Goal: Use online tool/utility: Utilize a website feature to perform a specific function

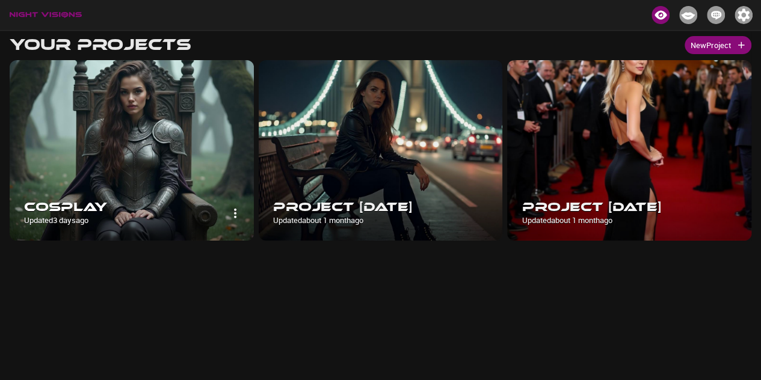
click at [109, 150] on img at bounding box center [132, 150] width 244 height 180
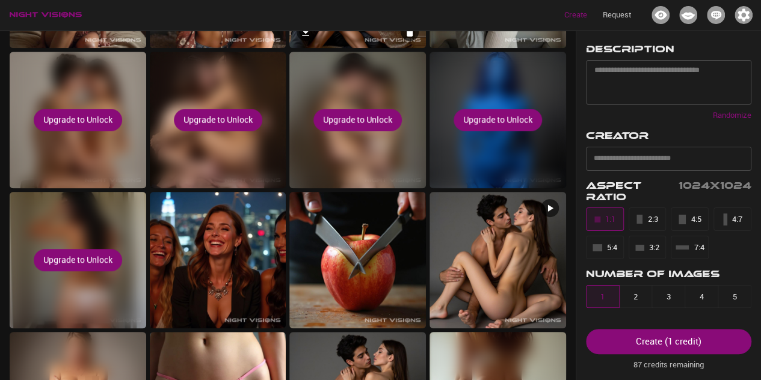
scroll to position [320, 0]
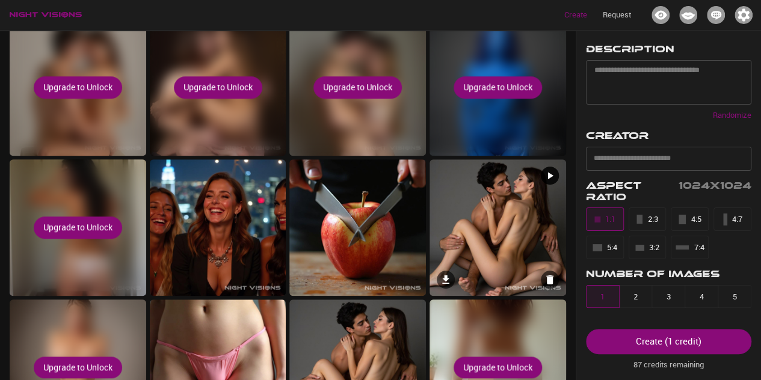
click at [476, 220] on img at bounding box center [497, 227] width 136 height 136
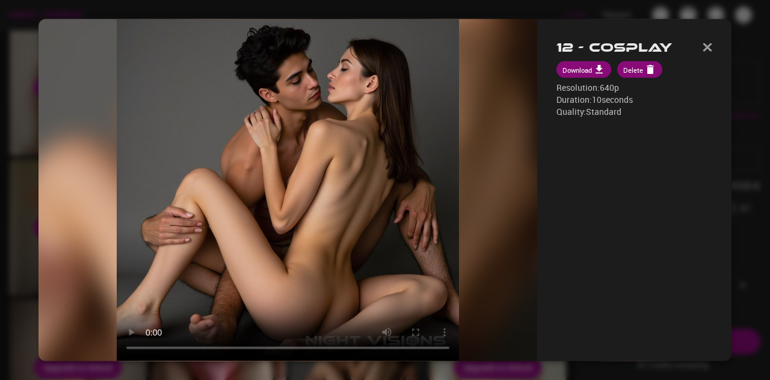
click at [598, 48] on div "12 - Cosplay Download Delete Resolution: 640p Duration: 10 seconds Quality: Sta…" at bounding box center [634, 190] width 194 height 342
click at [702, 49] on img "button" at bounding box center [707, 47] width 10 height 8
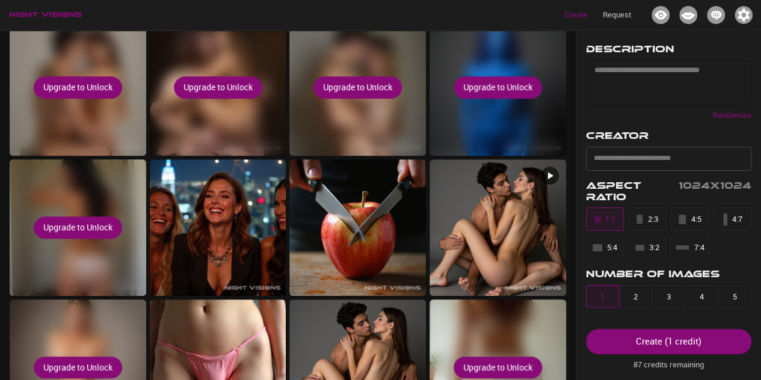
click at [604, 80] on textarea at bounding box center [668, 82] width 149 height 34
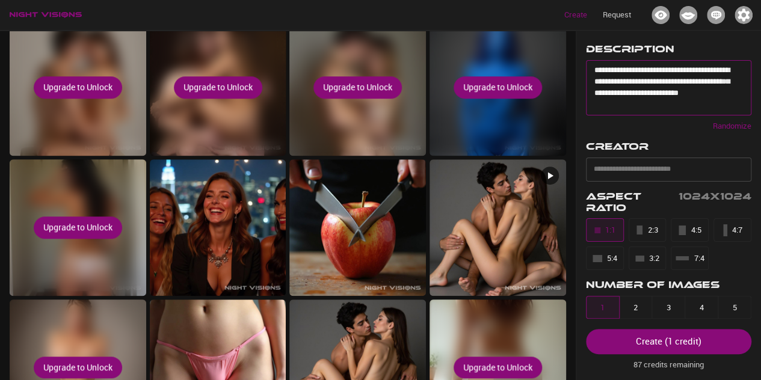
click at [697, 92] on textarea "**********" at bounding box center [664, 87] width 140 height 45
drag, startPoint x: 697, startPoint y: 92, endPoint x: 684, endPoint y: 91, distance: 13.2
click at [684, 91] on textarea "**********" at bounding box center [664, 87] width 140 height 45
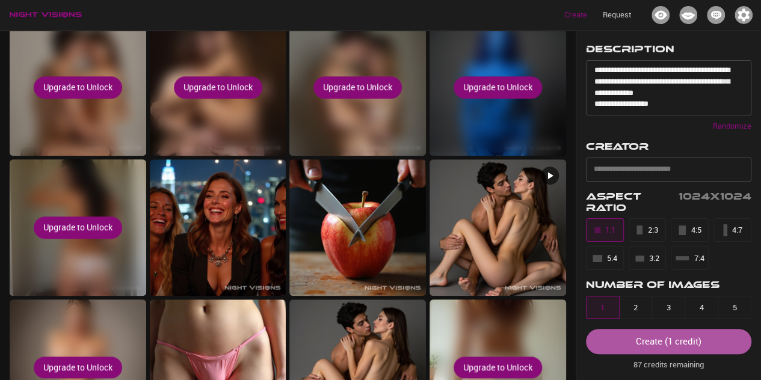
click at [666, 352] on button "Create ( 1 credit )" at bounding box center [668, 341] width 165 height 25
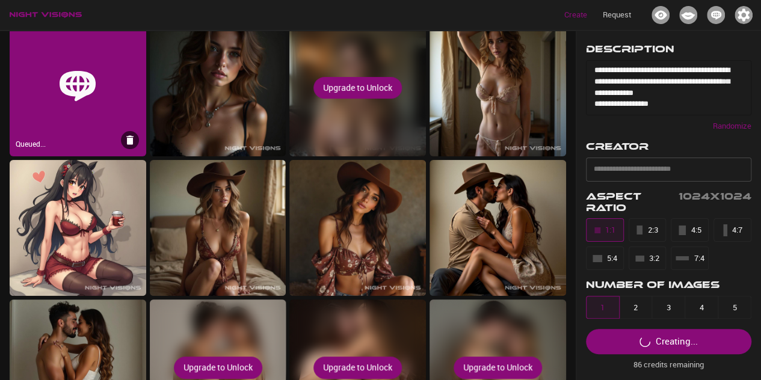
scroll to position [0, 0]
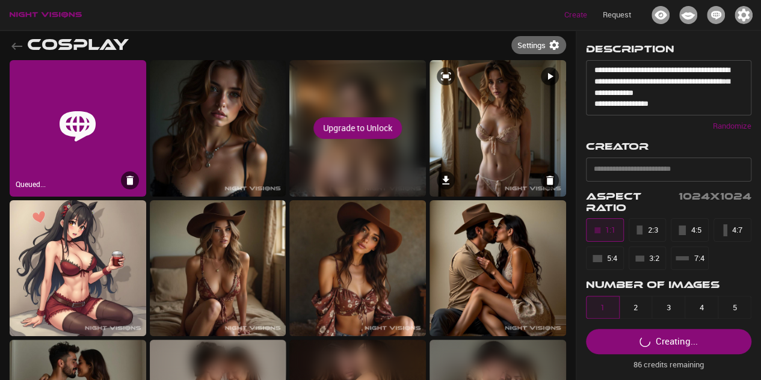
click at [526, 120] on img at bounding box center [497, 128] width 136 height 136
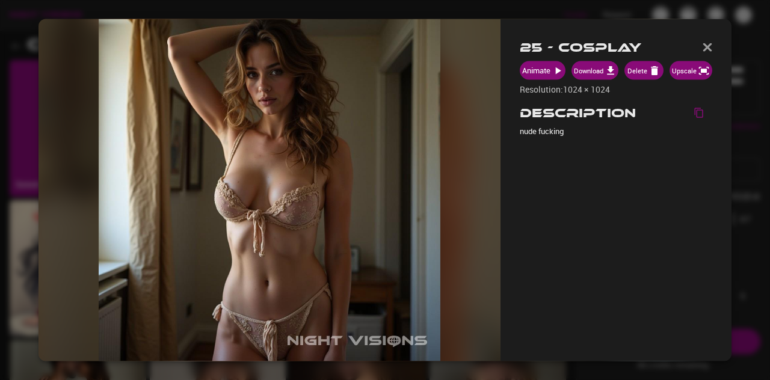
click at [598, 75] on button "Download" at bounding box center [594, 70] width 47 height 19
click at [704, 48] on img "button" at bounding box center [707, 47] width 10 height 8
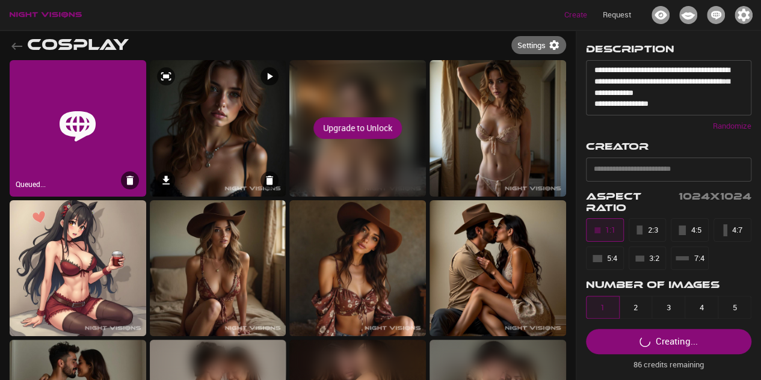
click at [235, 141] on img at bounding box center [218, 128] width 136 height 136
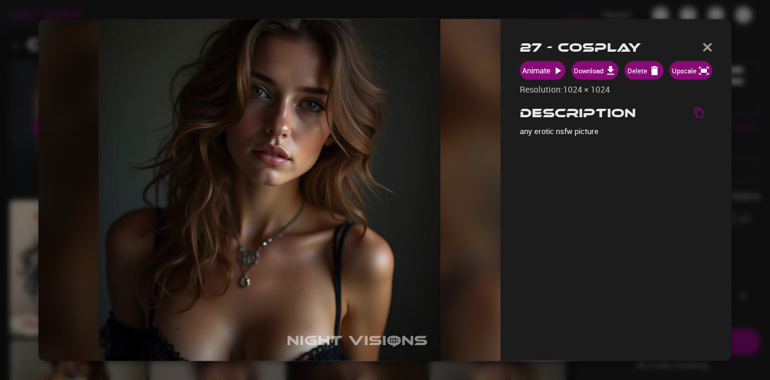
click at [590, 69] on button "Download" at bounding box center [594, 70] width 47 height 19
click at [710, 44] on img "button" at bounding box center [707, 47] width 10 height 8
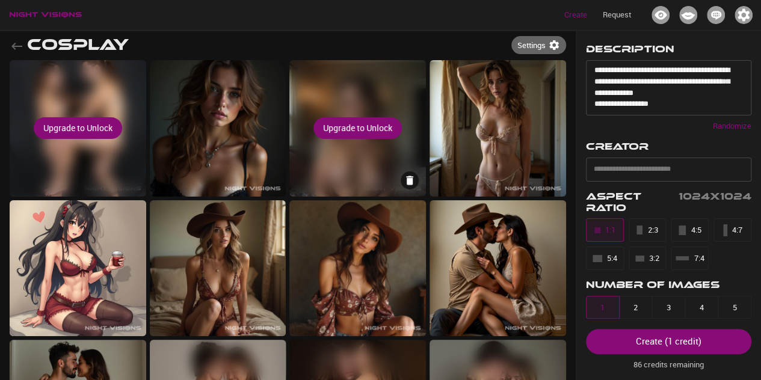
click at [358, 159] on div "Upgrade to Unlock" at bounding box center [357, 128] width 136 height 136
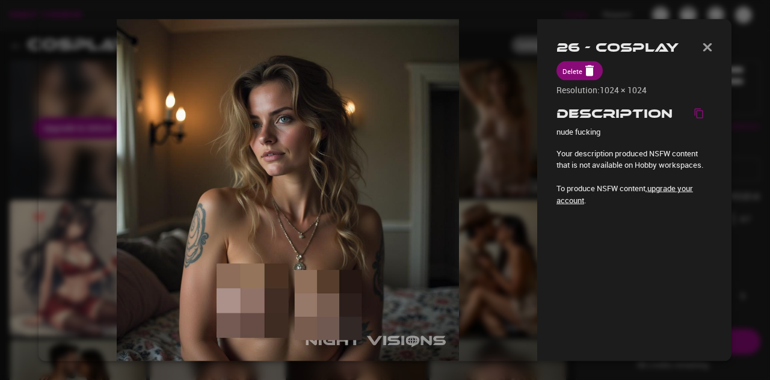
click at [708, 44] on img "button" at bounding box center [707, 47] width 10 height 8
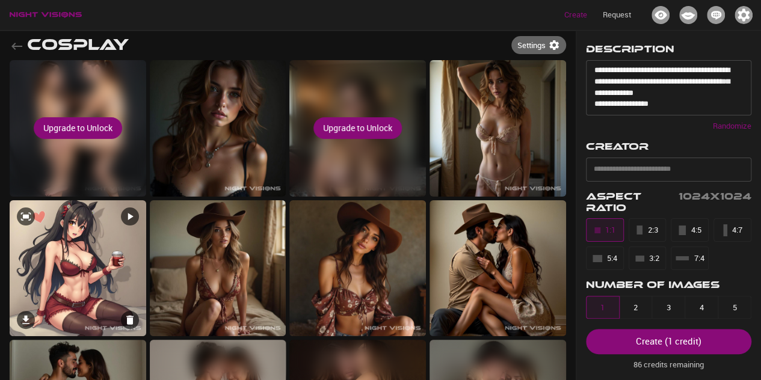
click at [109, 274] on img at bounding box center [78, 268] width 136 height 136
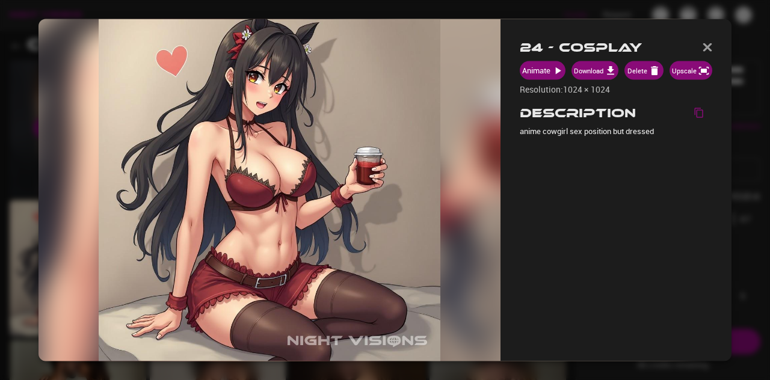
click at [604, 74] on button "Download" at bounding box center [594, 70] width 47 height 19
click at [707, 49] on img "button" at bounding box center [707, 47] width 10 height 8
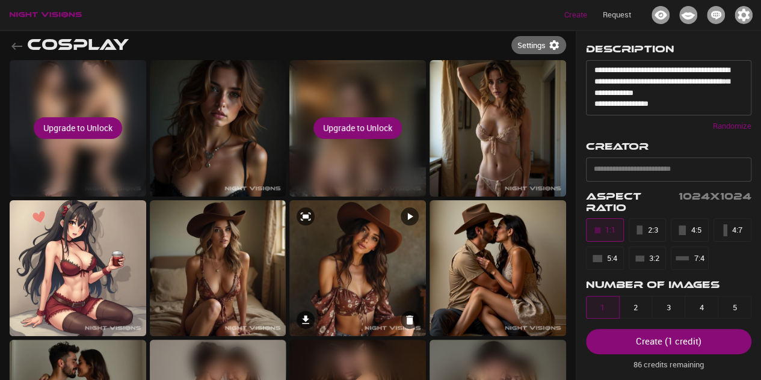
scroll to position [160, 0]
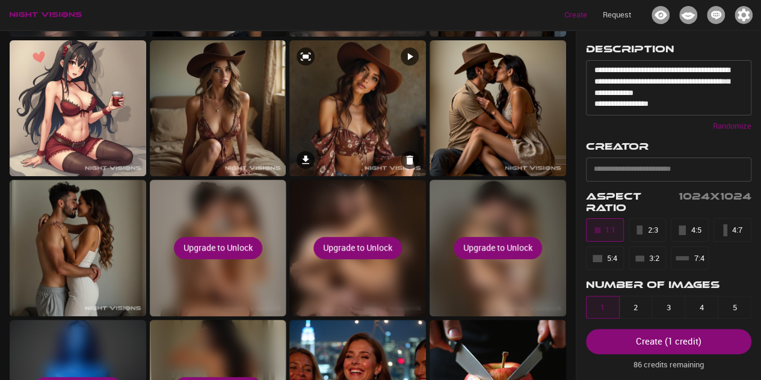
click at [364, 128] on img at bounding box center [357, 108] width 136 height 136
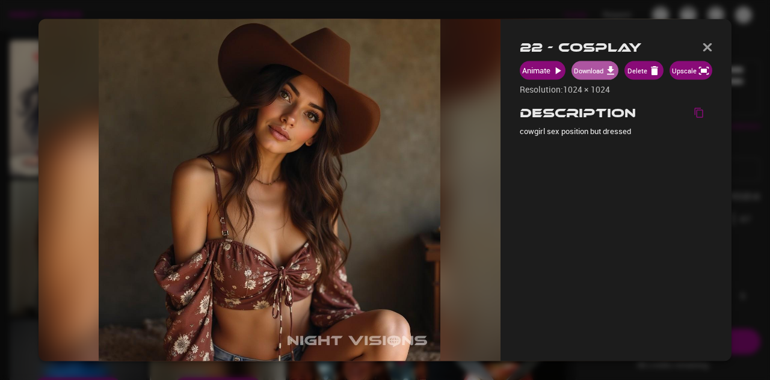
drag, startPoint x: 594, startPoint y: 75, endPoint x: 657, endPoint y: 72, distance: 63.2
click at [594, 75] on button "Download" at bounding box center [594, 70] width 47 height 19
click at [711, 46] on img "button" at bounding box center [707, 47] width 10 height 8
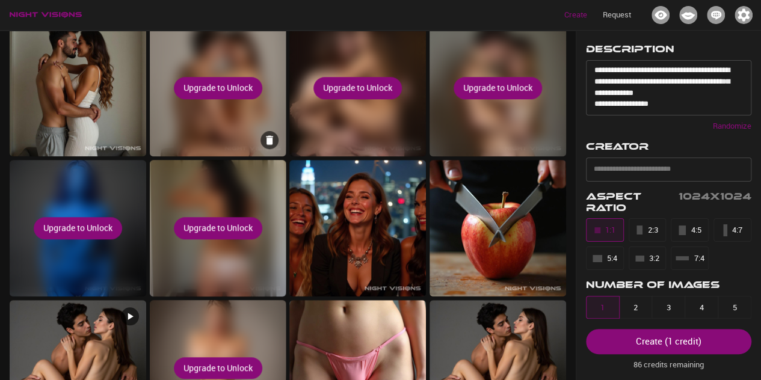
scroll to position [320, 0]
click at [232, 187] on div "Upgrade to Unlock" at bounding box center [218, 227] width 136 height 136
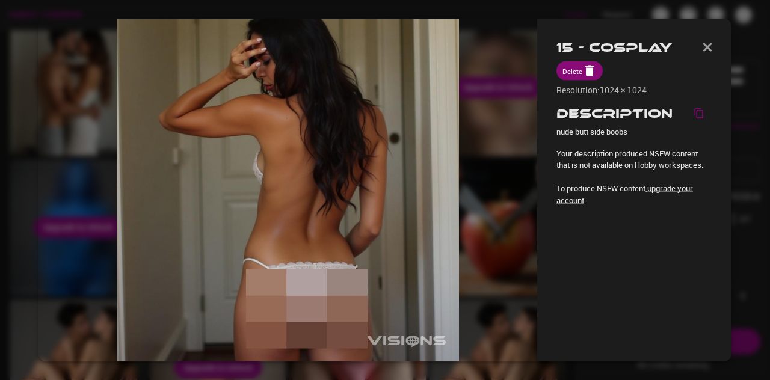
click at [712, 40] on div "15 - Cosplay Delete Resolution: 1024 × 1024 Description nude butt side boobs Yo…" at bounding box center [634, 190] width 194 height 342
click at [711, 48] on img "button" at bounding box center [707, 47] width 10 height 8
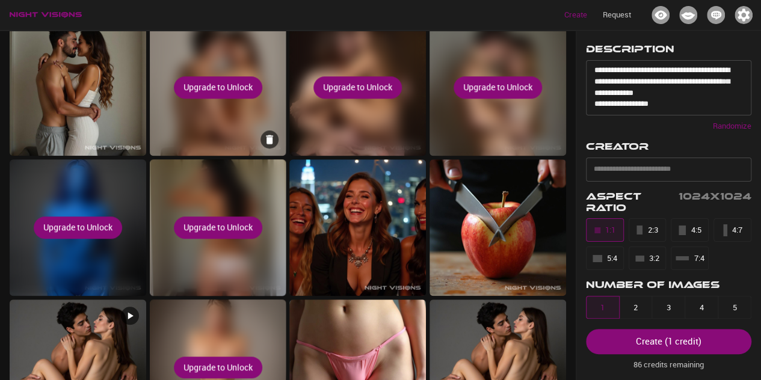
click at [266, 123] on div "Upgrade to Unlock" at bounding box center [218, 87] width 136 height 136
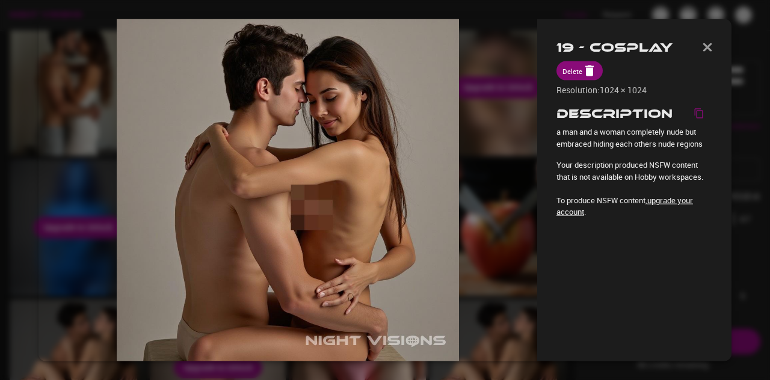
click at [706, 46] on img "button" at bounding box center [707, 47] width 10 height 8
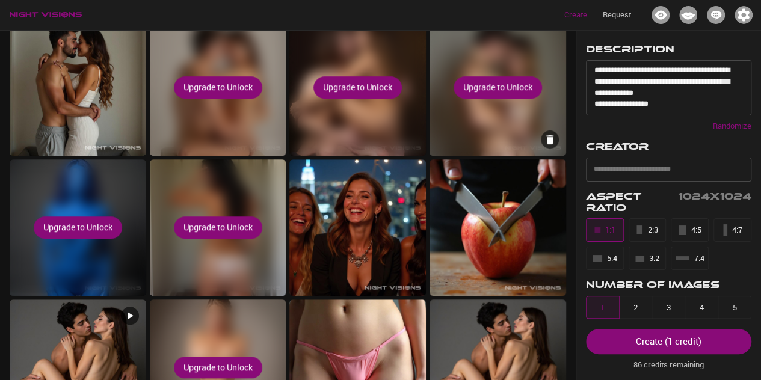
click at [501, 135] on div "Upgrade to Unlock" at bounding box center [497, 87] width 136 height 136
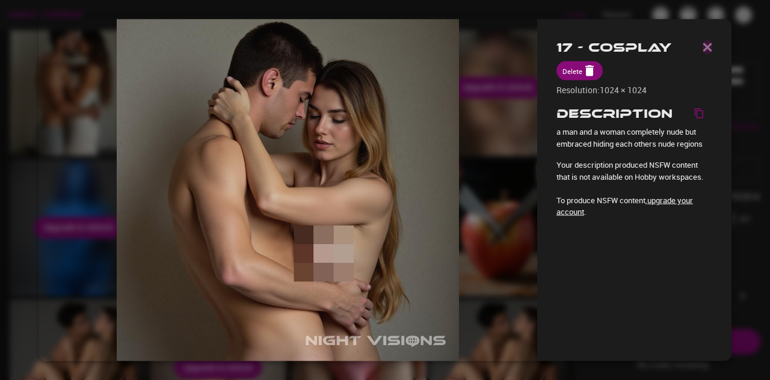
click at [706, 41] on button "button" at bounding box center [707, 47] width 10 height 18
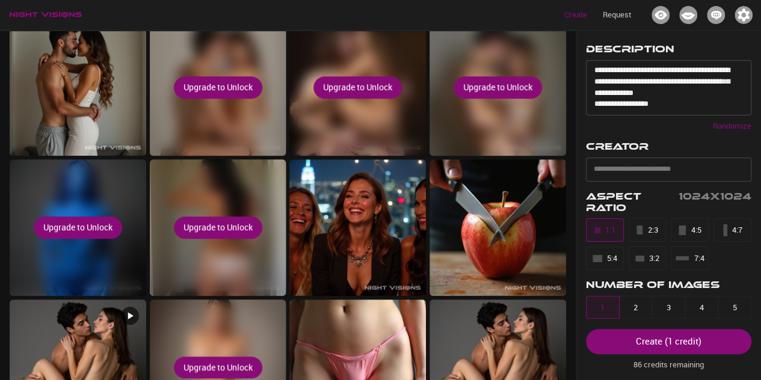
scroll to position [0, 0]
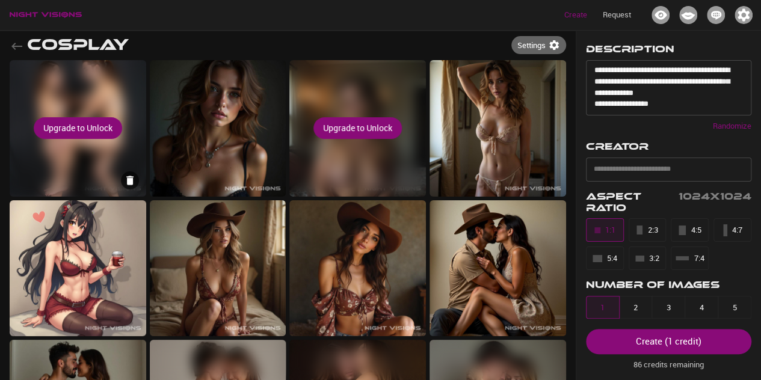
click at [120, 100] on div "Upgrade to Unlock" at bounding box center [78, 128] width 136 height 136
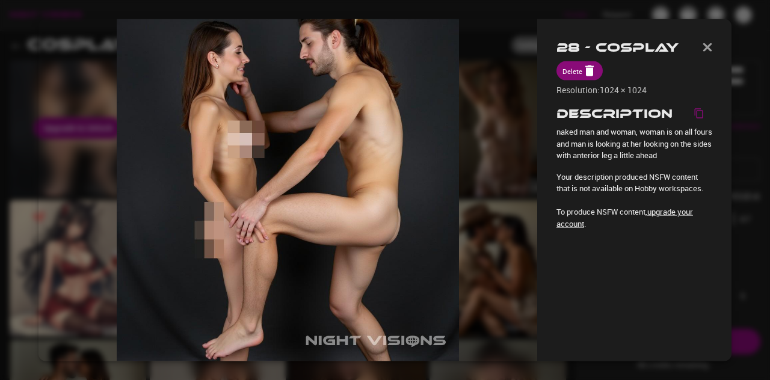
click at [702, 52] on header "28 - Cosplay" at bounding box center [634, 49] width 156 height 23
click at [708, 47] on img "button" at bounding box center [707, 47] width 10 height 8
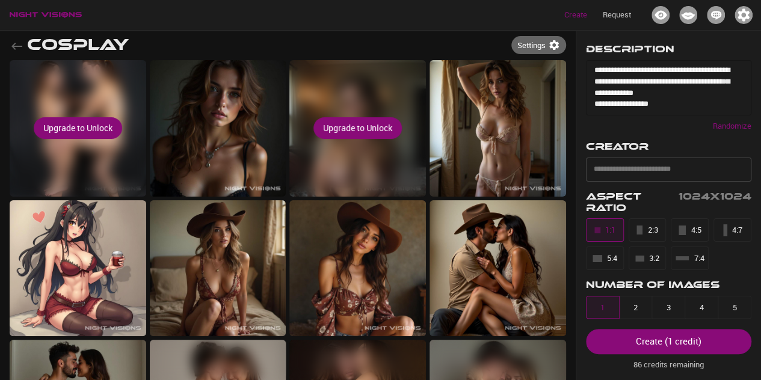
click at [596, 70] on textarea "**********" at bounding box center [664, 87] width 140 height 45
click at [595, 72] on textarea "**********" at bounding box center [664, 87] width 140 height 45
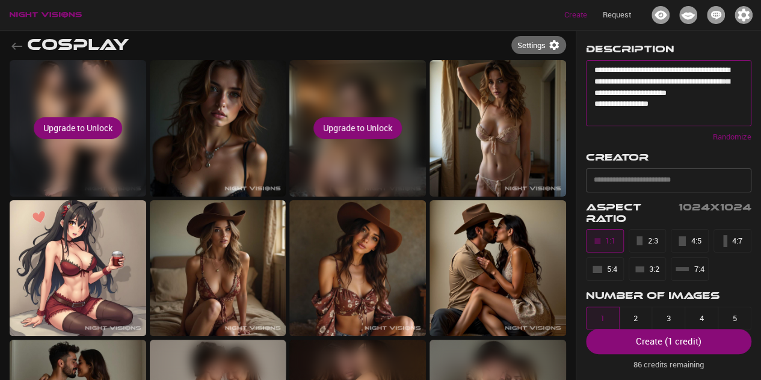
type textarea "**********"
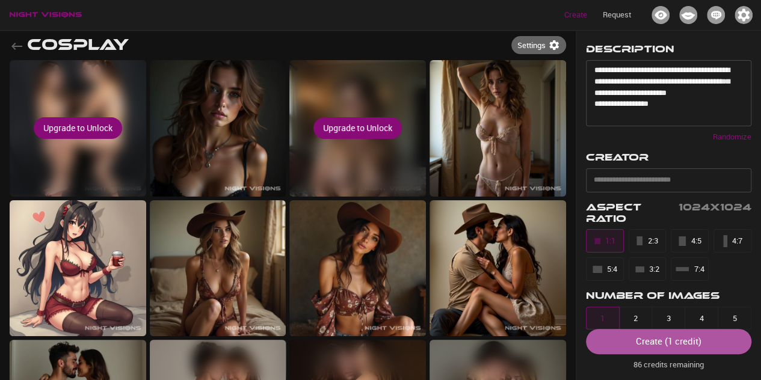
click at [685, 345] on div "Create ( 1 credit )" at bounding box center [669, 341] width 66 height 16
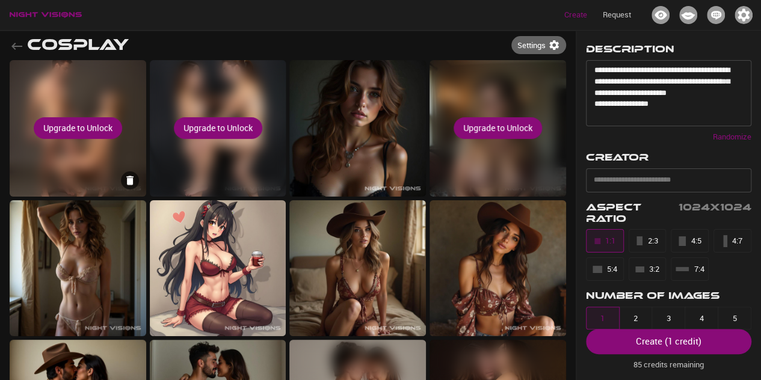
click at [132, 144] on div "Upgrade to Unlock" at bounding box center [78, 128] width 136 height 136
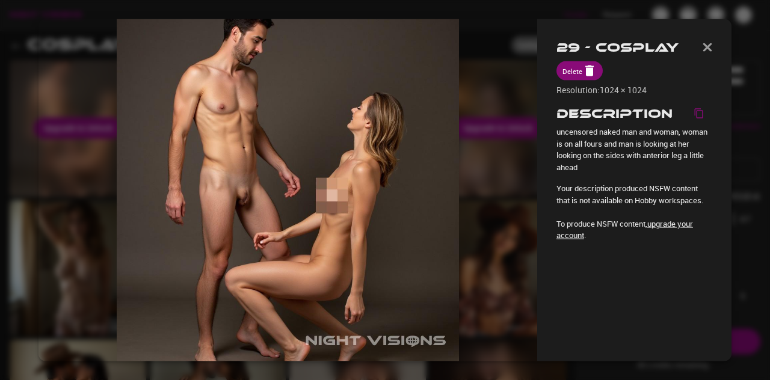
click at [700, 50] on header "29 - Cosplay" at bounding box center [634, 49] width 156 height 23
click at [711, 45] on img "button" at bounding box center [707, 47] width 10 height 8
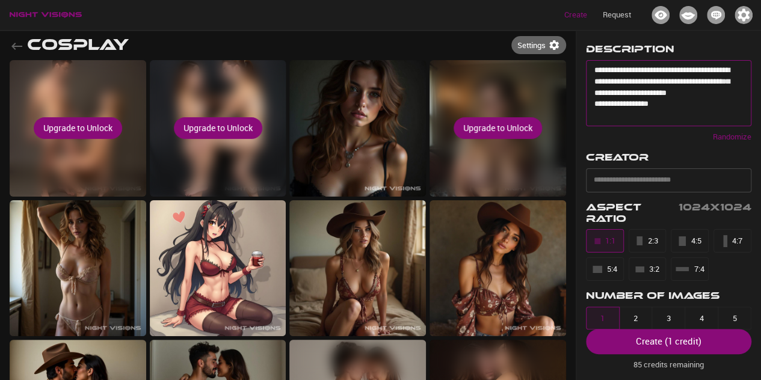
drag, startPoint x: 655, startPoint y: 119, endPoint x: 594, endPoint y: 70, distance: 77.8
click at [594, 70] on textarea "**********" at bounding box center [664, 93] width 140 height 56
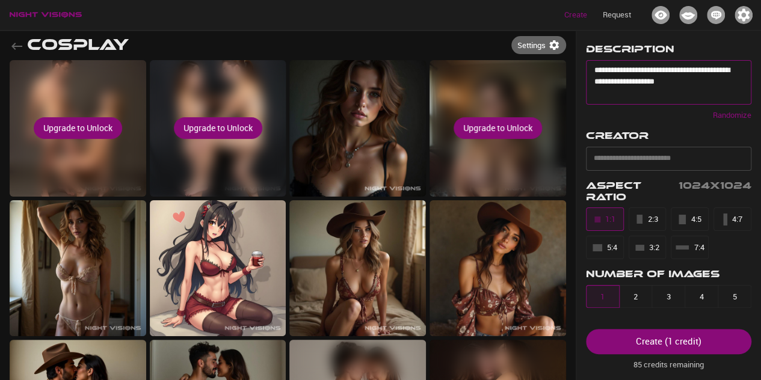
click at [693, 347] on div "Create ( 1 credit )" at bounding box center [669, 341] width 66 height 16
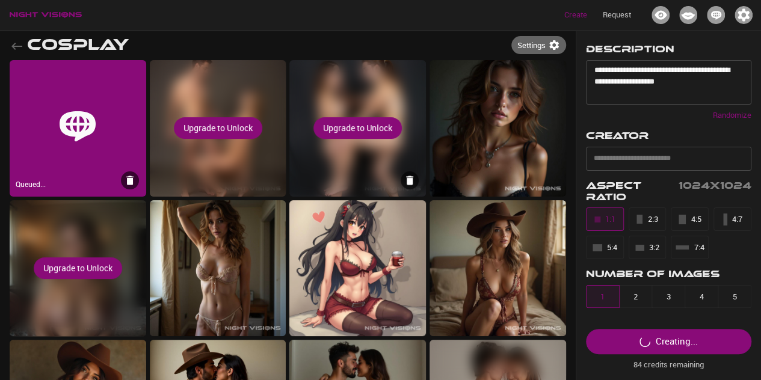
drag, startPoint x: 381, startPoint y: 124, endPoint x: 350, endPoint y: 127, distance: 31.4
click at [350, 127] on div "Upgrade to Unlock" at bounding box center [357, 128] width 136 height 136
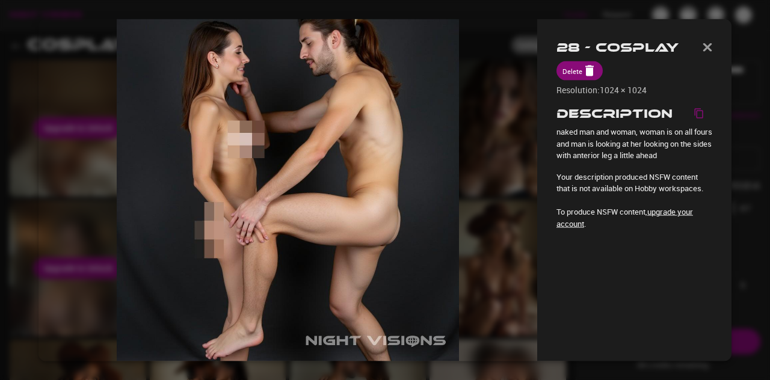
click at [708, 44] on img "button" at bounding box center [707, 47] width 10 height 8
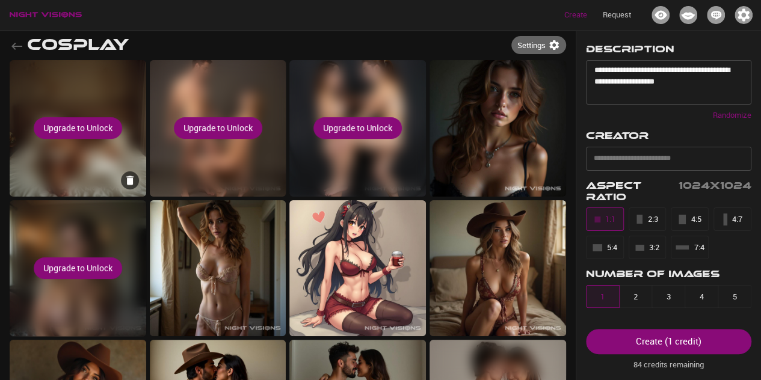
click at [126, 165] on div "Upgrade to Unlock" at bounding box center [78, 128] width 136 height 136
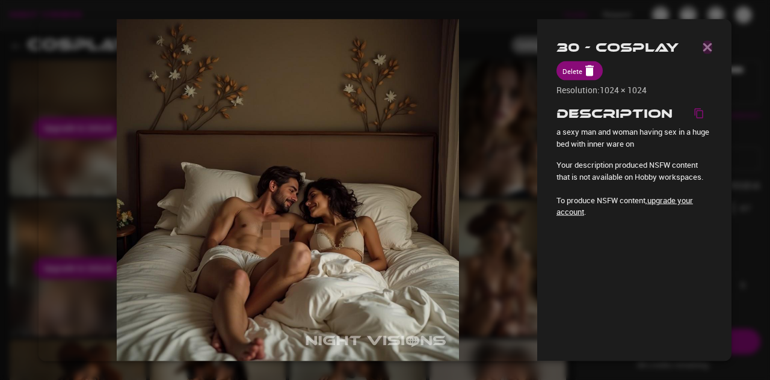
click at [706, 46] on img "button" at bounding box center [707, 47] width 10 height 8
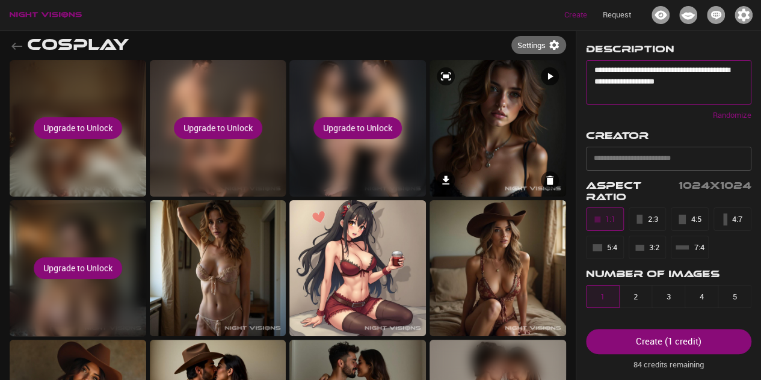
drag, startPoint x: 694, startPoint y: 82, endPoint x: 565, endPoint y: 68, distance: 129.5
type textarea "*"
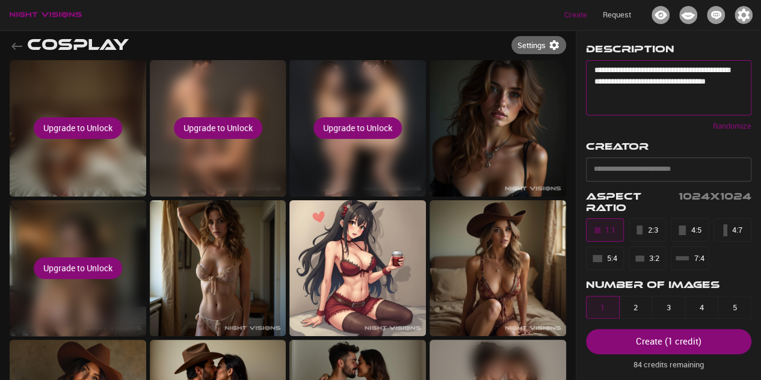
type textarea "**********"
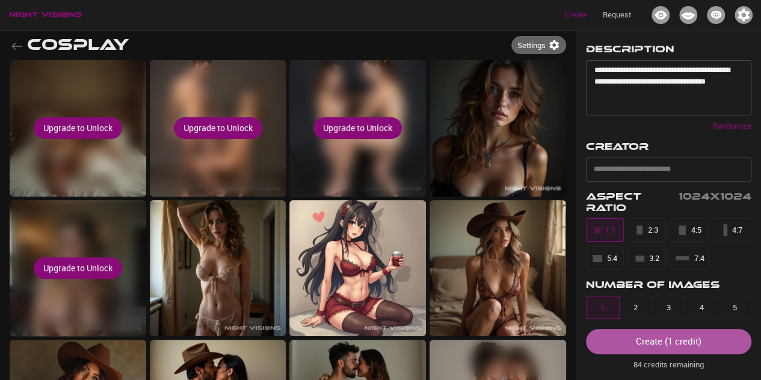
drag, startPoint x: 679, startPoint y: 342, endPoint x: 678, endPoint y: 354, distance: 11.5
click at [679, 342] on div "Create ( 1 credit )" at bounding box center [669, 341] width 66 height 16
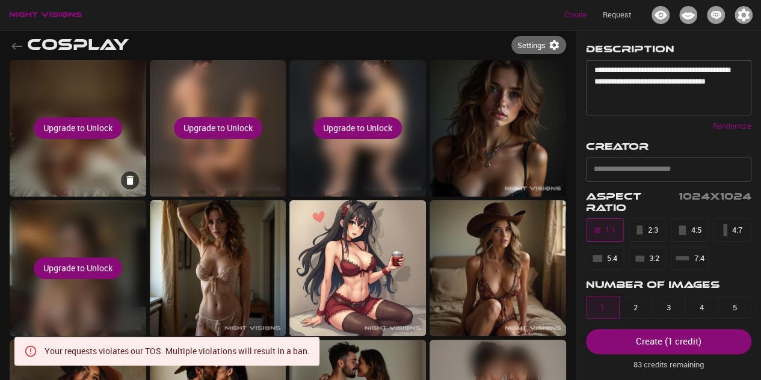
click at [114, 167] on div "Upgrade to Unlock" at bounding box center [78, 128] width 136 height 136
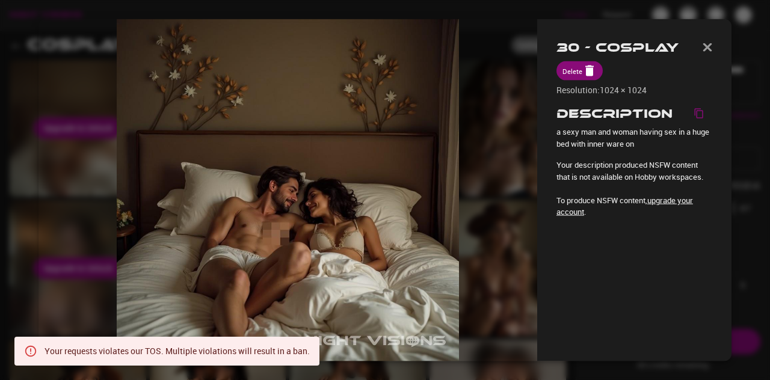
click at [711, 46] on img "button" at bounding box center [707, 47] width 10 height 8
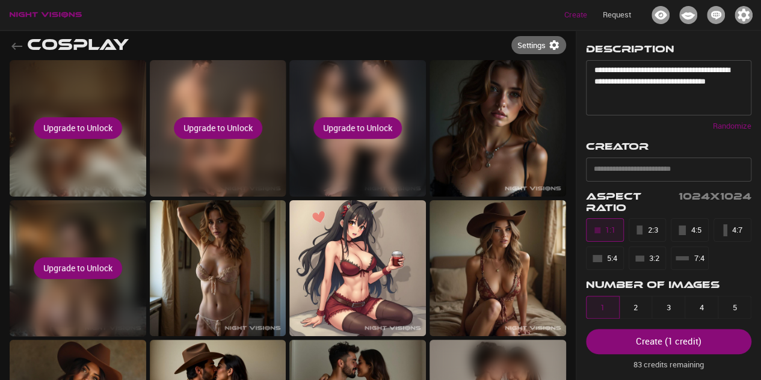
scroll to position [320, 0]
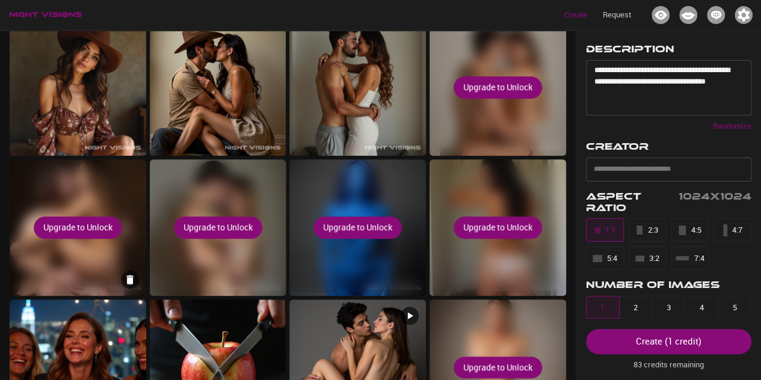
click at [123, 263] on div "Upgrade to Unlock" at bounding box center [78, 227] width 136 height 136
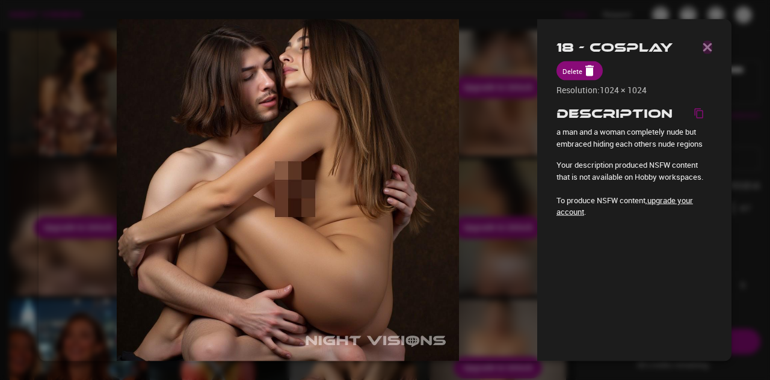
click at [707, 43] on img "button" at bounding box center [707, 47] width 10 height 8
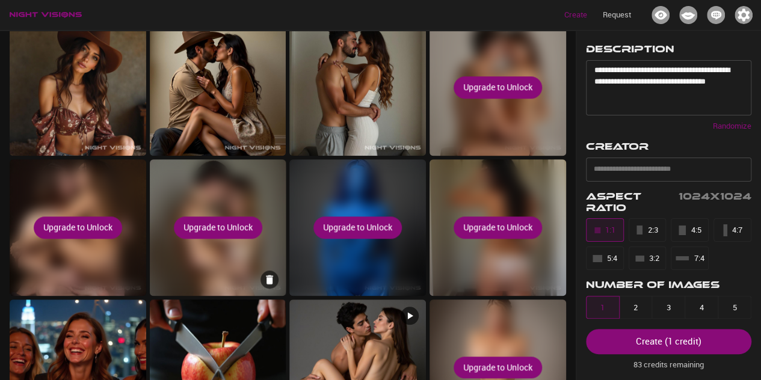
click at [239, 250] on div "Upgrade to Unlock" at bounding box center [218, 227] width 136 height 136
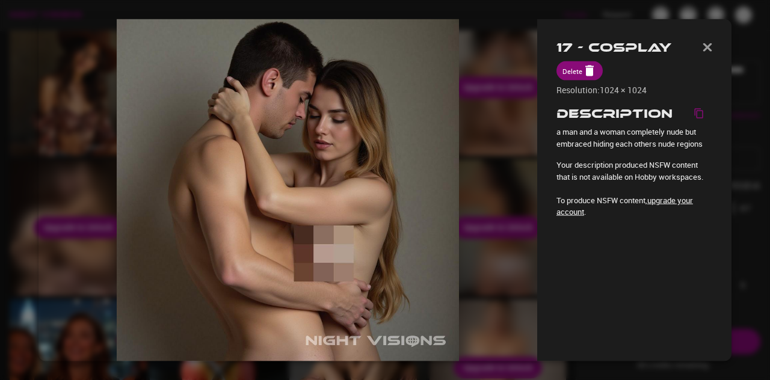
click at [707, 51] on img "button" at bounding box center [707, 47] width 10 height 8
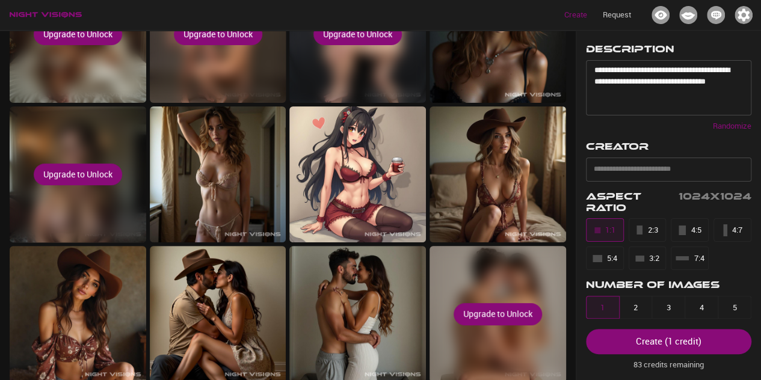
scroll to position [0, 0]
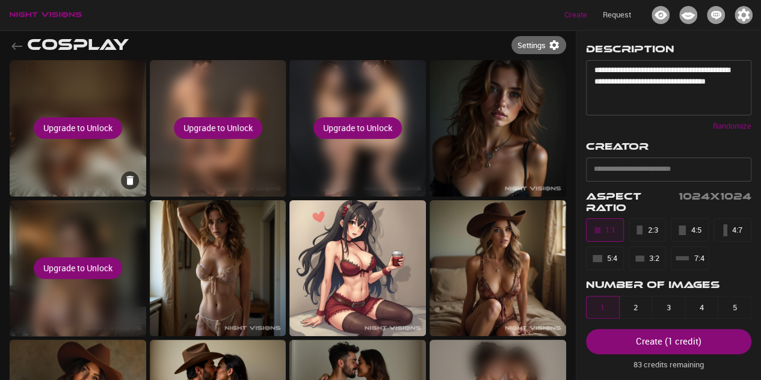
click at [98, 160] on div "Upgrade to Unlock" at bounding box center [78, 128] width 136 height 136
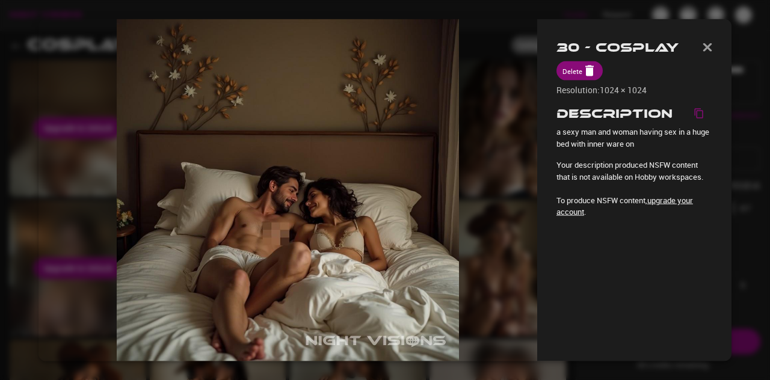
click at [714, 43] on div "30 - Cosplay Delete Resolution: 1024 × 1024 Description a sexy man and woman ha…" at bounding box center [634, 190] width 194 height 342
click at [707, 47] on img "button" at bounding box center [707, 47] width 10 height 8
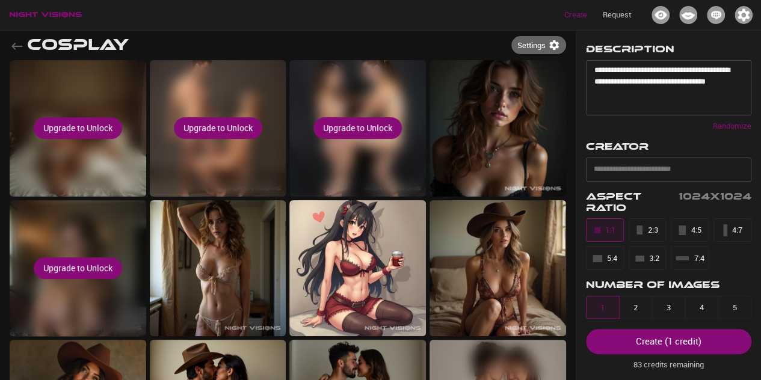
click at [667, 340] on div "Create ( 1 credit )" at bounding box center [669, 341] width 66 height 16
drag, startPoint x: 631, startPoint y: 97, endPoint x: 587, endPoint y: 60, distance: 57.7
click at [587, 60] on div "**********" at bounding box center [668, 87] width 165 height 55
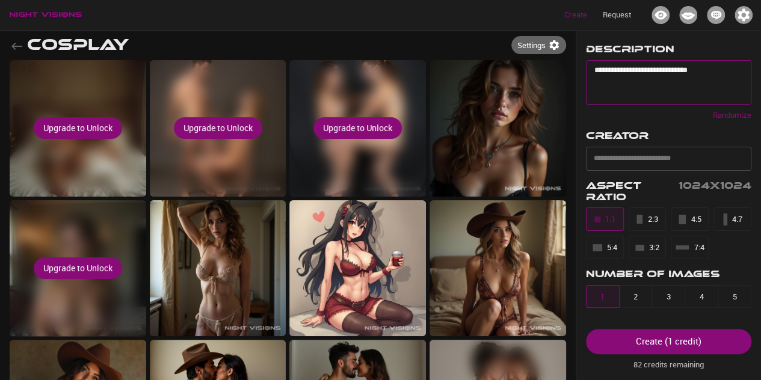
click at [673, 70] on textarea "**********" at bounding box center [664, 82] width 140 height 34
click at [682, 70] on textarea "**********" at bounding box center [664, 82] width 140 height 34
click at [680, 71] on textarea "**********" at bounding box center [664, 82] width 140 height 34
type textarea "**********"
click at [675, 356] on p "82 credits remaining" at bounding box center [668, 362] width 165 height 17
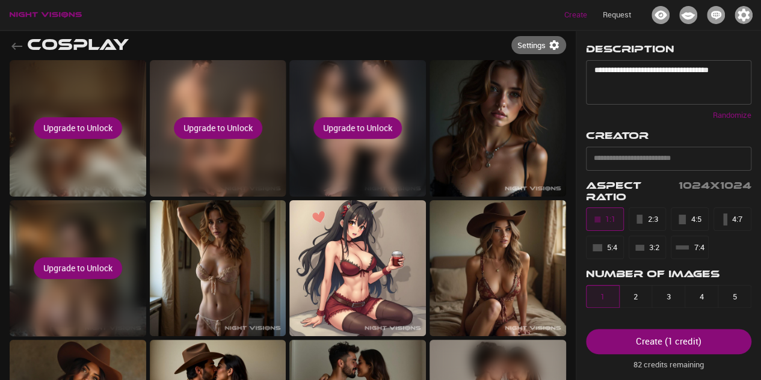
click at [665, 346] on div "Create ( 1 credit )" at bounding box center [669, 341] width 66 height 16
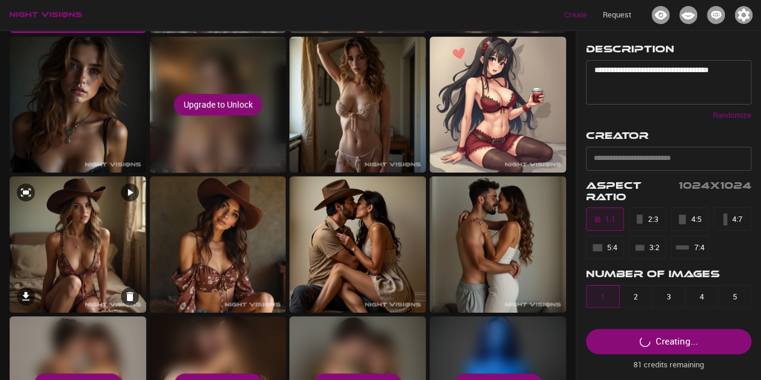
scroll to position [3, 0]
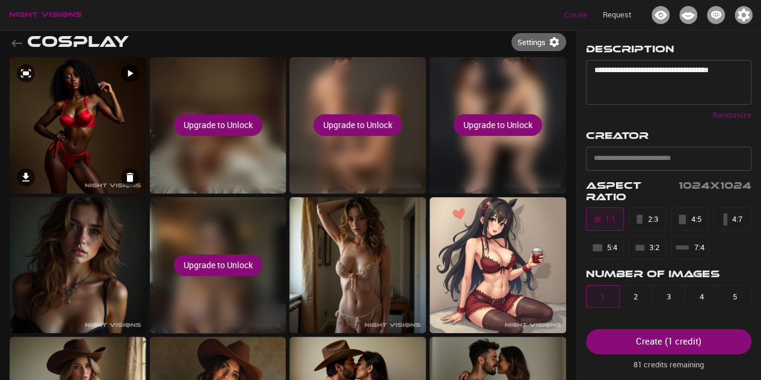
click at [80, 124] on img at bounding box center [78, 125] width 136 height 136
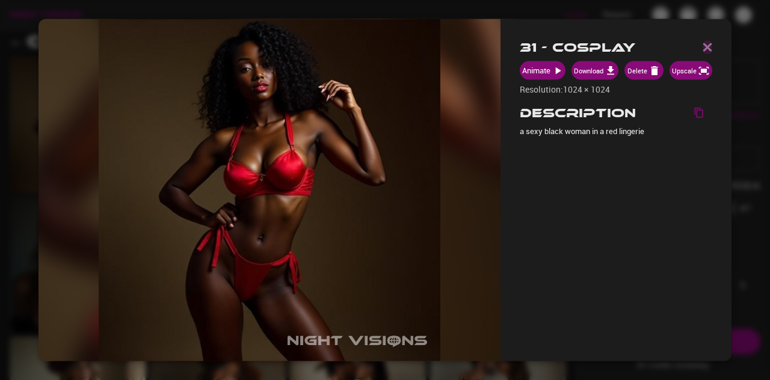
click at [706, 46] on img "button" at bounding box center [707, 47] width 10 height 8
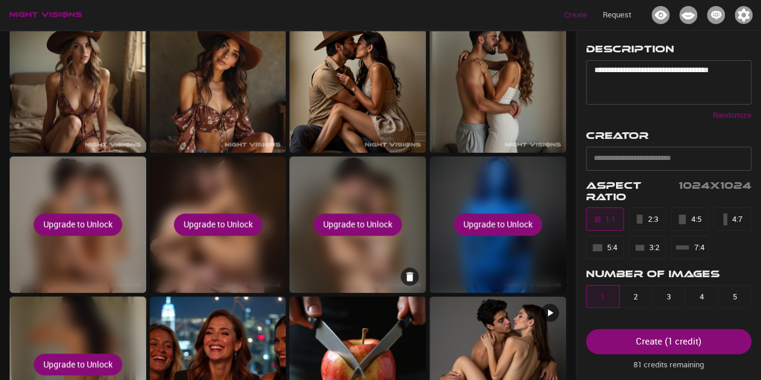
scroll to position [484, 0]
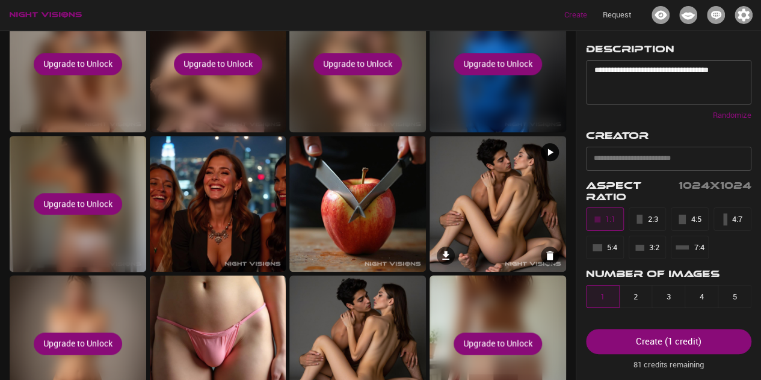
click at [501, 207] on img at bounding box center [497, 204] width 136 height 136
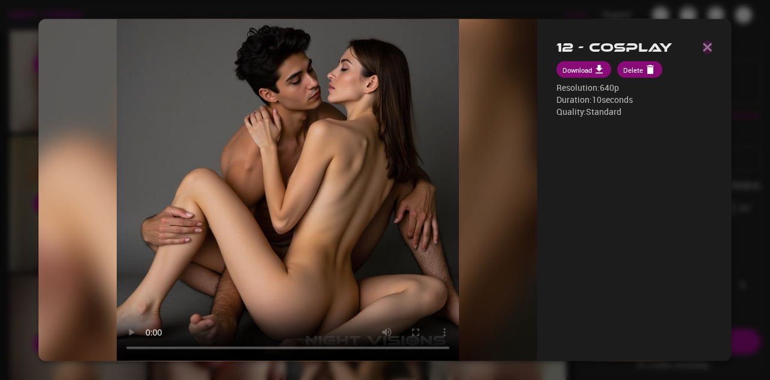
click at [702, 51] on img "button" at bounding box center [707, 47] width 10 height 8
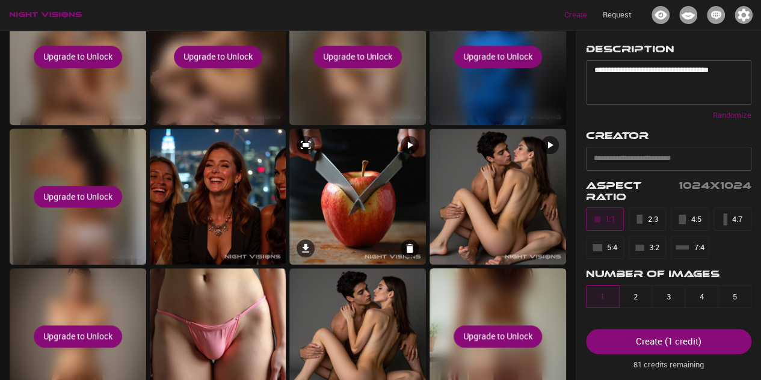
scroll to position [645, 0]
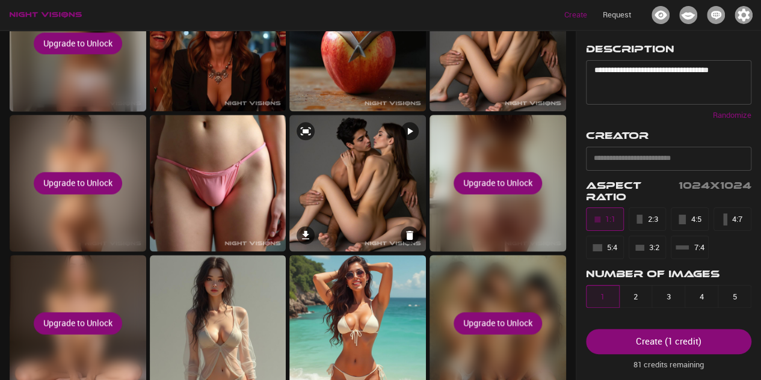
click at [351, 185] on img at bounding box center [357, 183] width 136 height 136
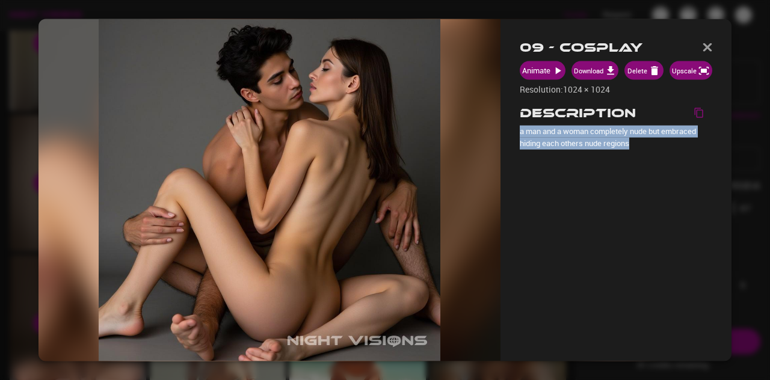
drag, startPoint x: 624, startPoint y: 146, endPoint x: 519, endPoint y: 130, distance: 106.5
click at [519, 130] on div "09 - Cosplay Animate Download Delete Upscale Resolution: 1024 × 1024 Descriptio…" at bounding box center [615, 190] width 231 height 342
drag, startPoint x: 538, startPoint y: 141, endPoint x: 529, endPoint y: 138, distance: 9.5
drag, startPoint x: 529, startPoint y: 134, endPoint x: 546, endPoint y: 132, distance: 17.5
copy p "a man and a woman completely nude but embraced hiding each others nude regions"
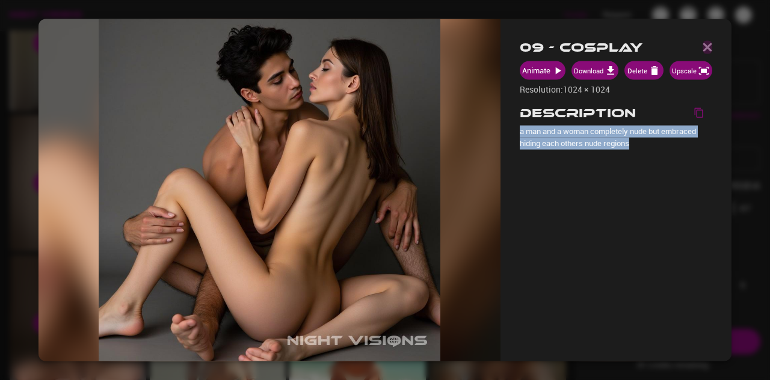
click at [702, 44] on img "button" at bounding box center [707, 47] width 10 height 8
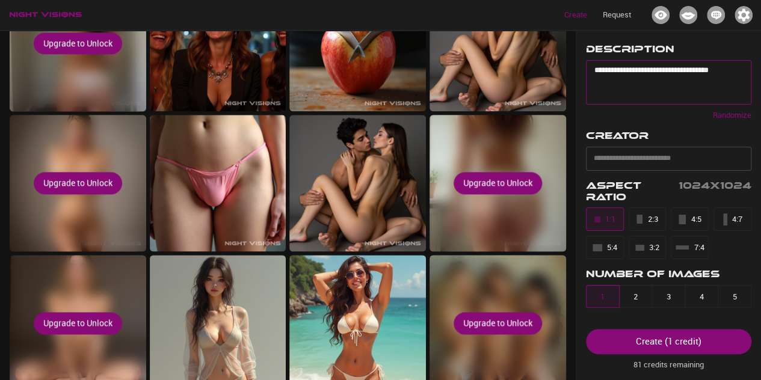
drag, startPoint x: 732, startPoint y: 68, endPoint x: 558, endPoint y: 80, distance: 174.2
click at [729, 70] on textarea "**********" at bounding box center [664, 82] width 140 height 34
drag, startPoint x: 729, startPoint y: 70, endPoint x: 589, endPoint y: 67, distance: 140.1
click at [589, 67] on div "**********" at bounding box center [668, 82] width 165 height 44
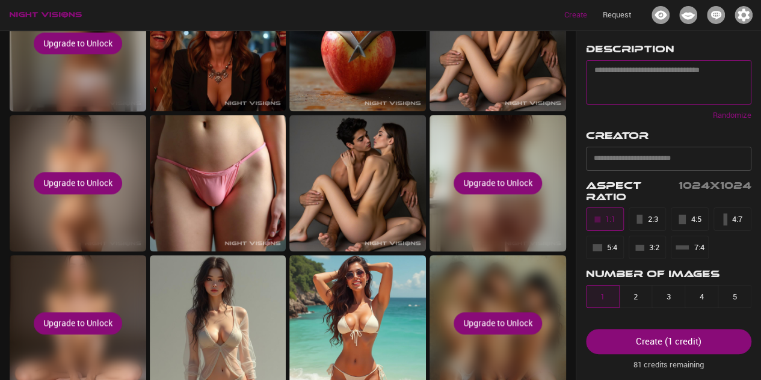
paste textarea "**********"
type textarea "**********"
click at [640, 336] on div "Create ( 1 credit )" at bounding box center [669, 341] width 66 height 16
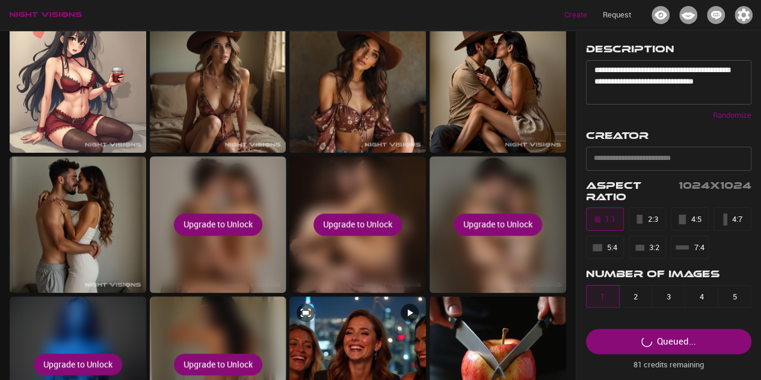
scroll to position [3, 0]
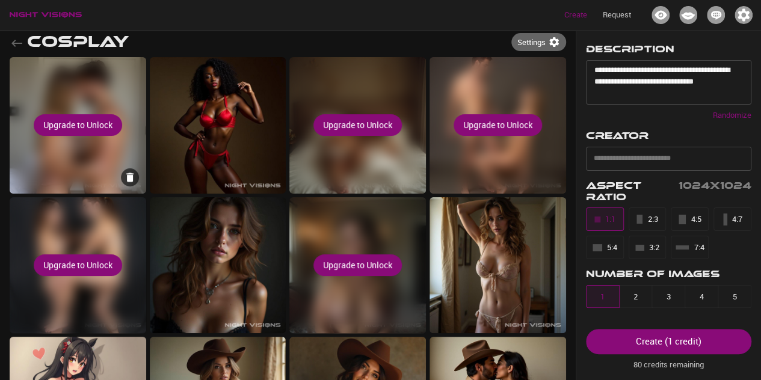
click at [108, 93] on div "Upgrade to Unlock" at bounding box center [78, 125] width 136 height 136
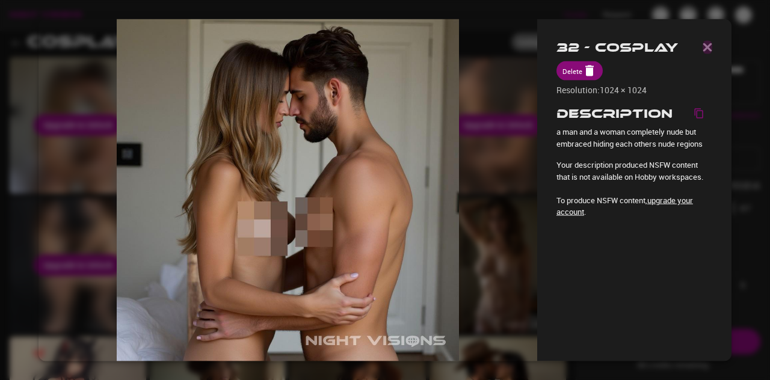
click at [704, 48] on img "button" at bounding box center [707, 47] width 10 height 8
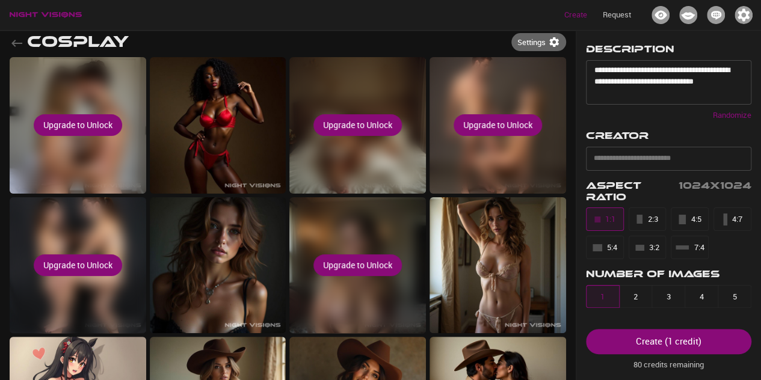
click at [675, 342] on div "Create ( 1 credit )" at bounding box center [669, 341] width 66 height 16
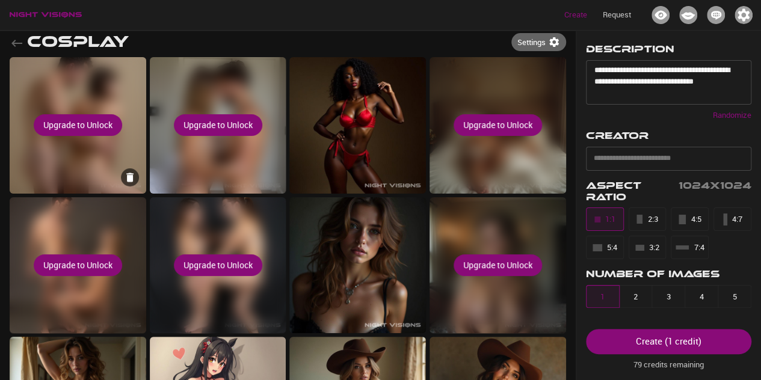
click at [118, 87] on div "Upgrade to Unlock" at bounding box center [78, 125] width 136 height 136
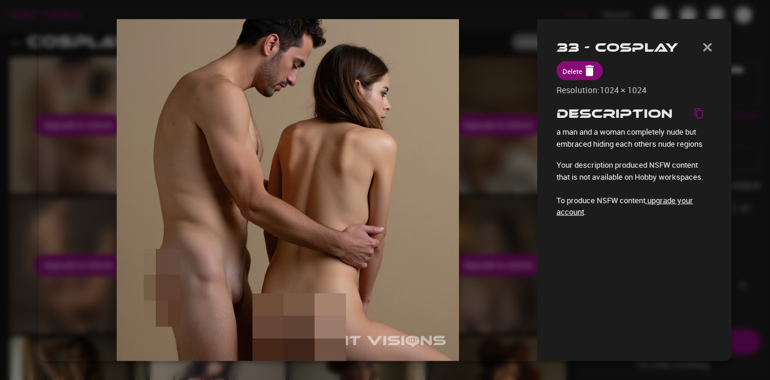
click at [711, 51] on img "button" at bounding box center [707, 47] width 10 height 8
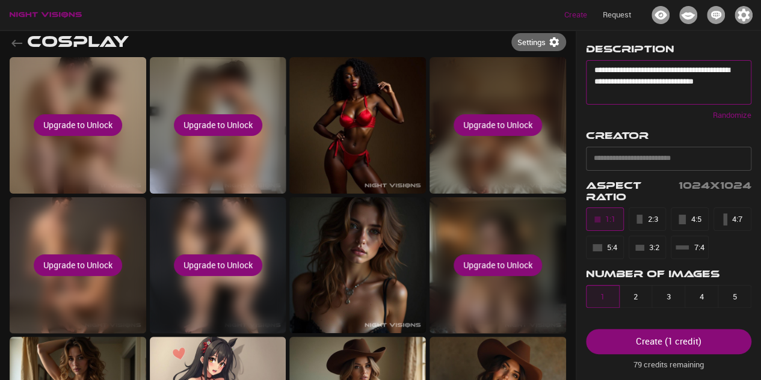
drag, startPoint x: 629, startPoint y: 94, endPoint x: 582, endPoint y: 66, distance: 55.1
click at [582, 66] on div "**********" at bounding box center [668, 76] width 185 height 90
click at [652, 71] on textarea "**********" at bounding box center [664, 82] width 140 height 34
click at [716, 77] on textarea "**********" at bounding box center [664, 82] width 140 height 34
type textarea "**********"
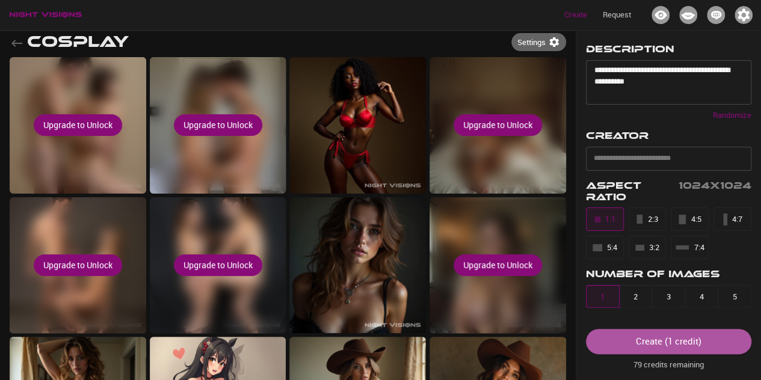
click at [672, 346] on div "Create ( 1 credit )" at bounding box center [669, 341] width 66 height 16
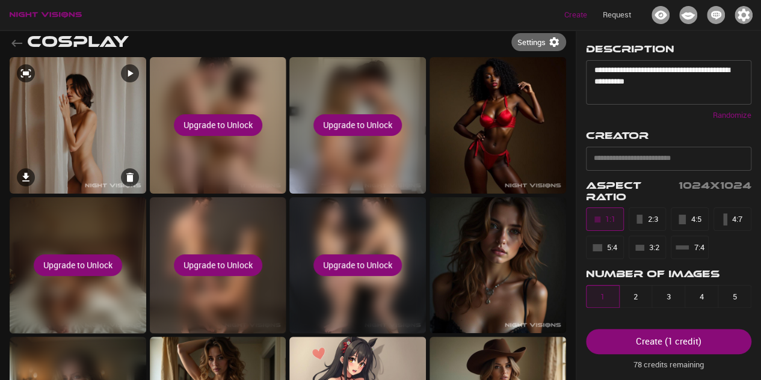
click at [109, 108] on img at bounding box center [78, 125] width 136 height 136
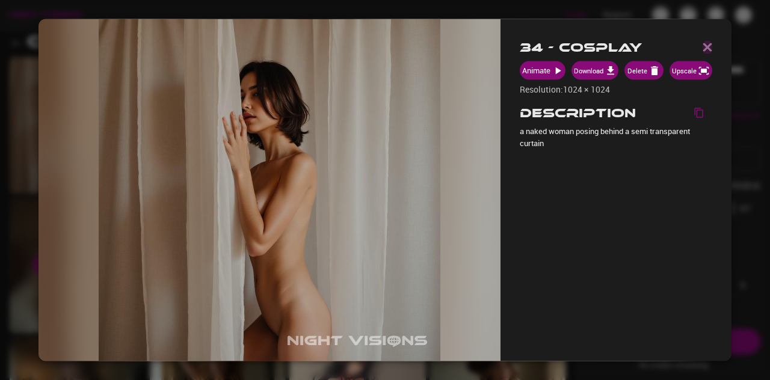
click at [709, 44] on img "button" at bounding box center [707, 47] width 10 height 8
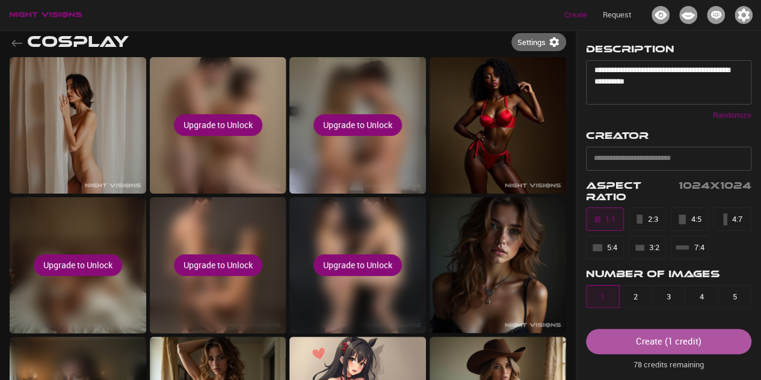
click at [654, 346] on div "Create ( 1 credit )" at bounding box center [669, 341] width 66 height 16
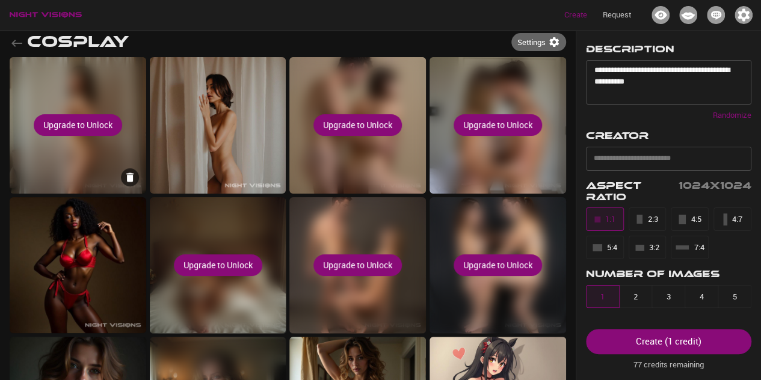
click at [127, 85] on div "Upgrade to Unlock" at bounding box center [78, 125] width 136 height 136
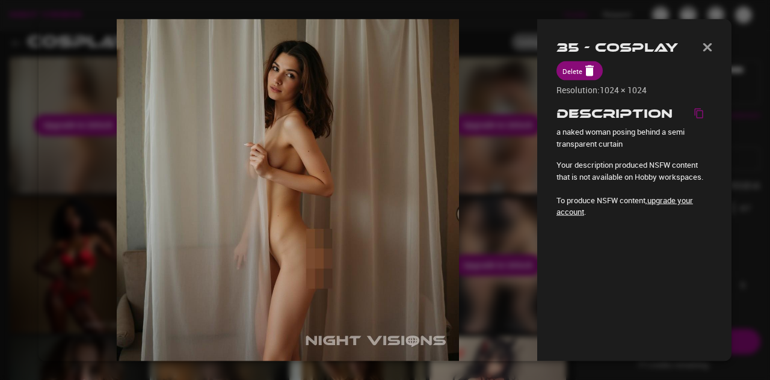
click at [708, 47] on img "button" at bounding box center [707, 47] width 10 height 8
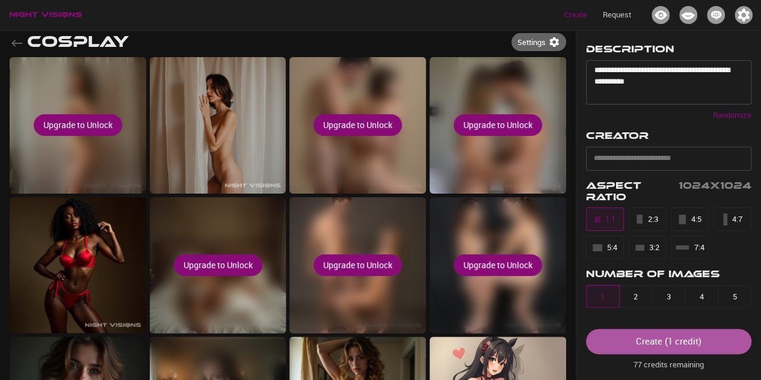
click at [646, 344] on div "Create ( 1 credit )" at bounding box center [669, 341] width 66 height 16
